Goal: Find specific page/section: Find specific page/section

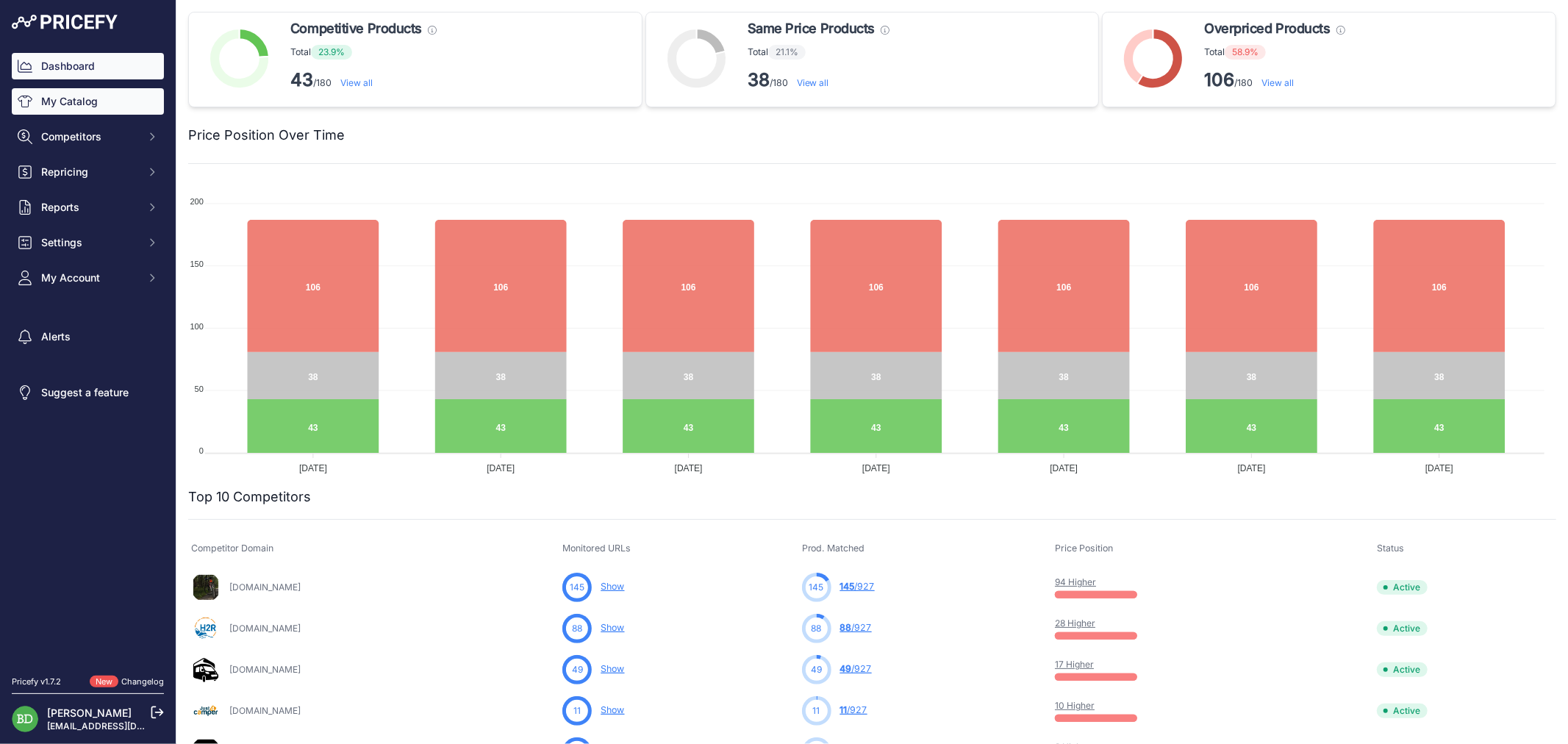
click at [128, 105] on link "My Catalog" at bounding box center [87, 102] width 152 height 27
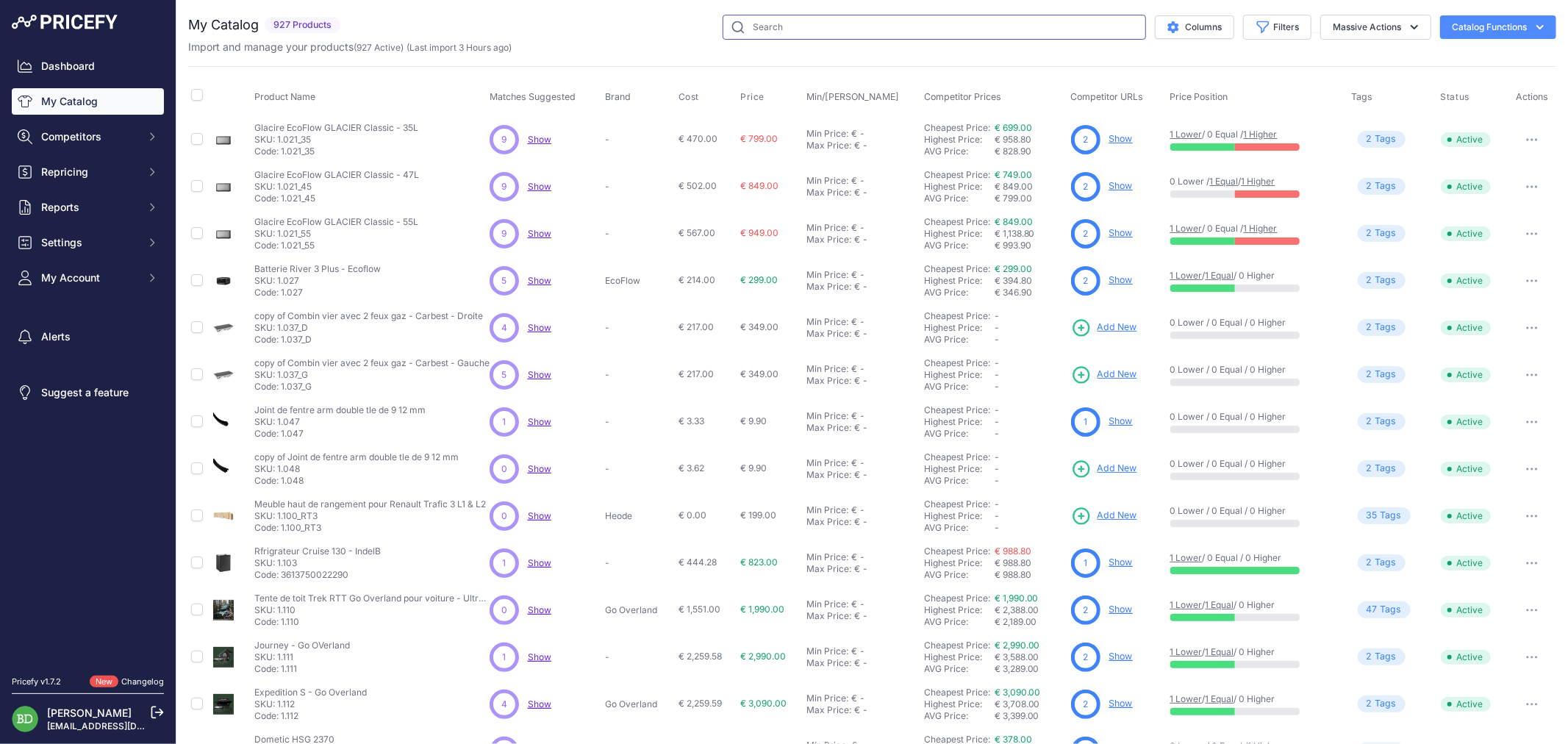
click at [971, 30] on input "text" at bounding box center [935, 27] width 424 height 25
type input "flocon"
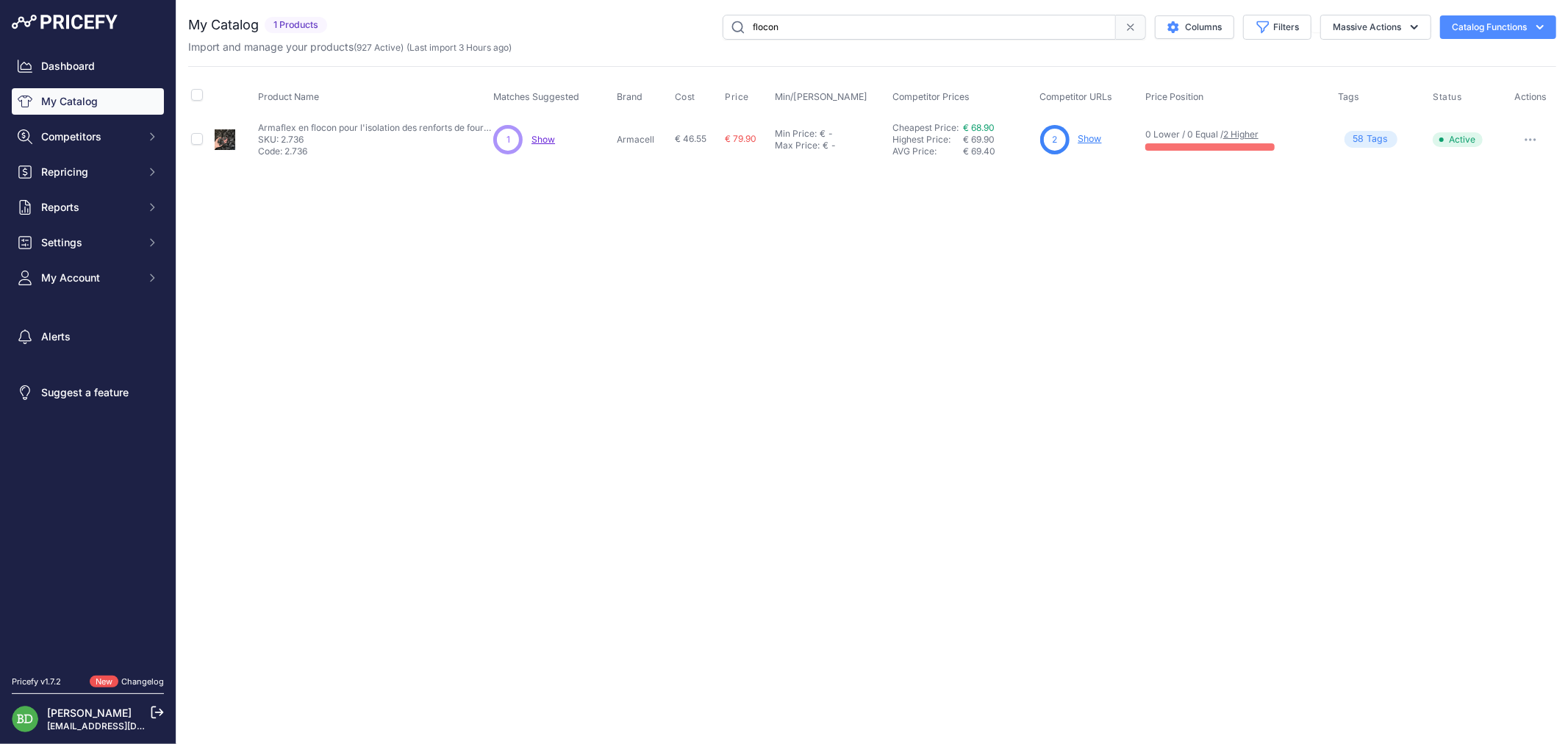
click at [1082, 143] on link "Show" at bounding box center [1090, 139] width 24 height 11
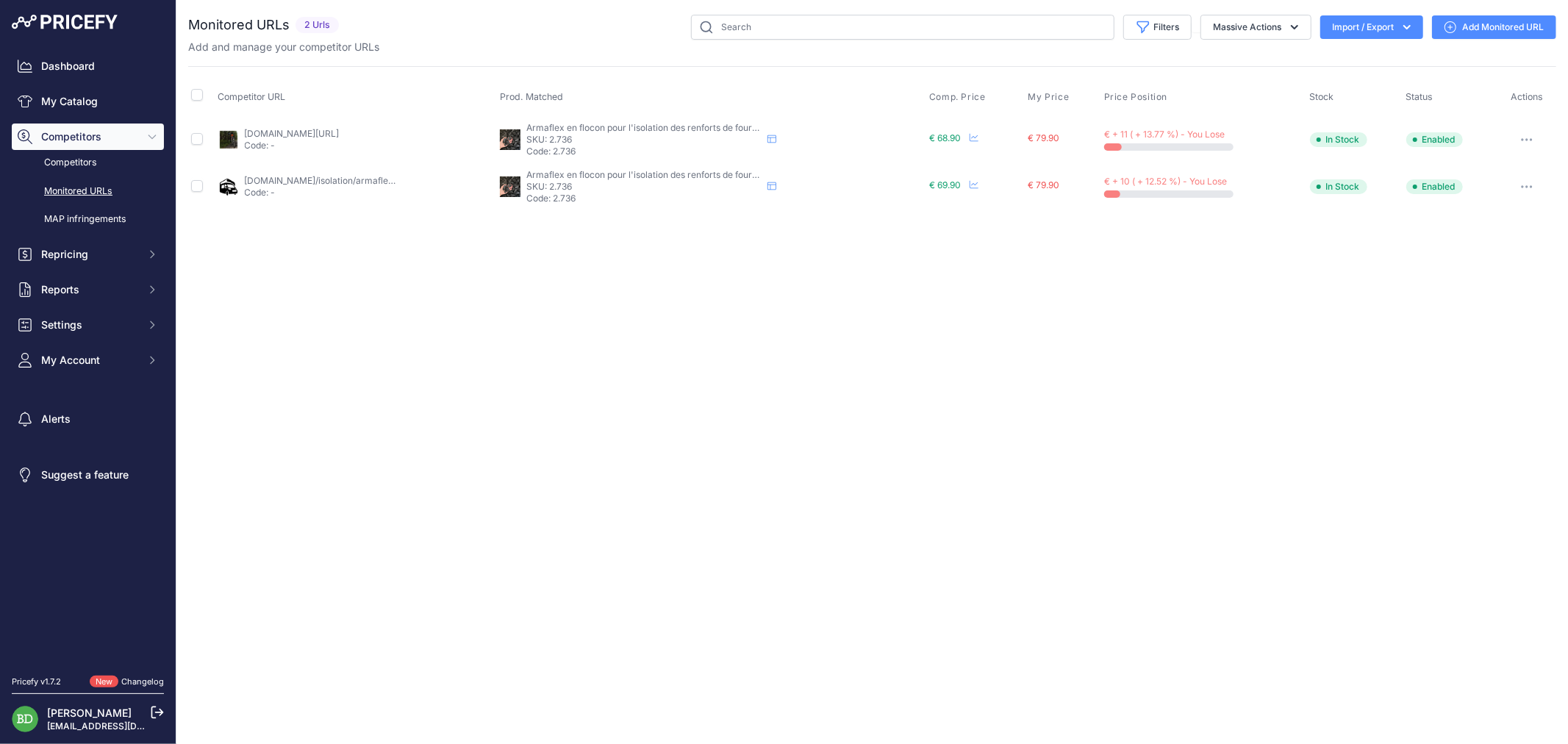
click at [1213, 358] on div "Close You are not connected to the internet." at bounding box center [872, 372] width 1391 height 744
click at [946, 634] on div "Close You are not connected to the internet." at bounding box center [872, 372] width 1391 height 744
